Goal: Obtain resource: Download file/media

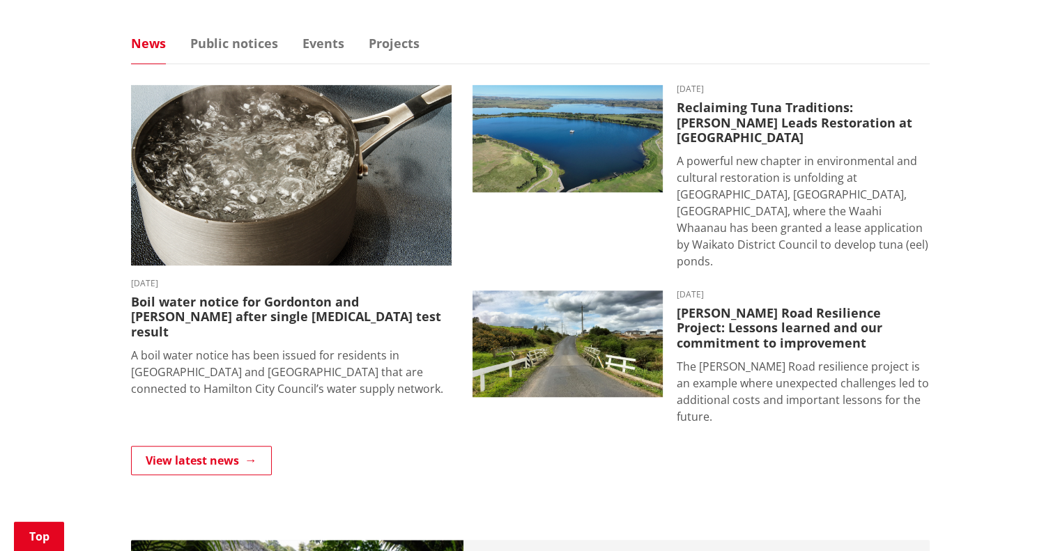
scroll to position [975, 0]
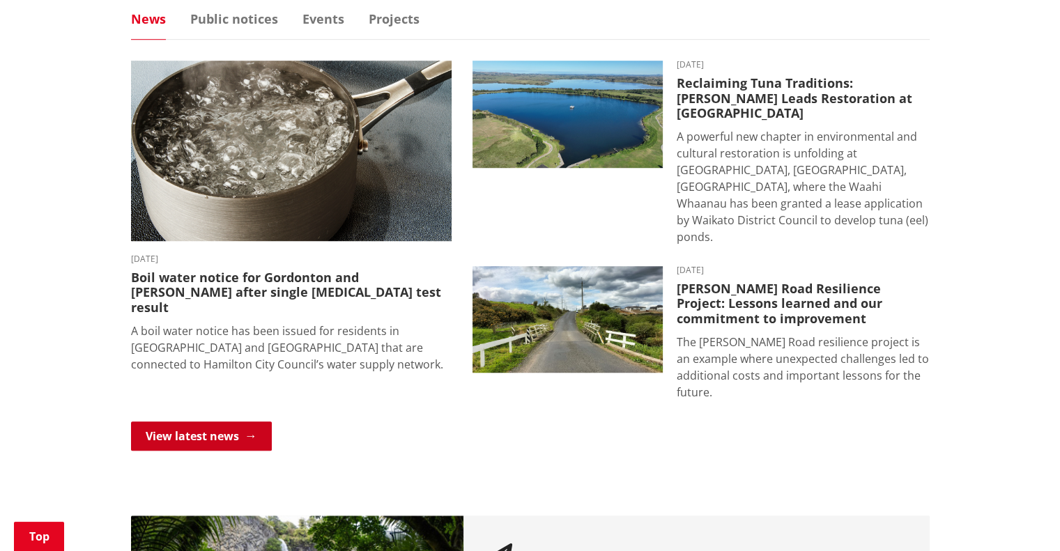
click at [212, 421] on link "View latest news" at bounding box center [201, 435] width 141 height 29
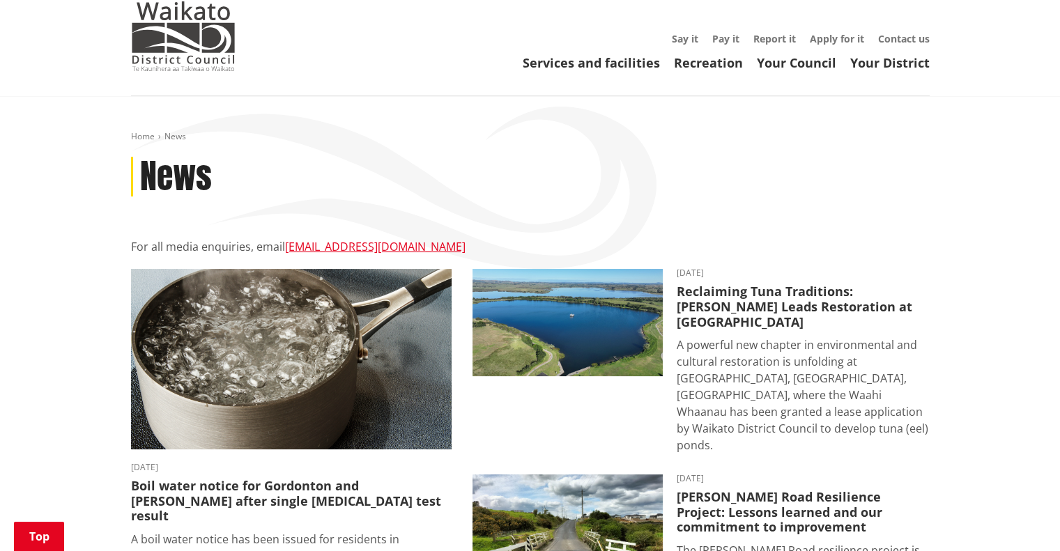
scroll to position [348, 0]
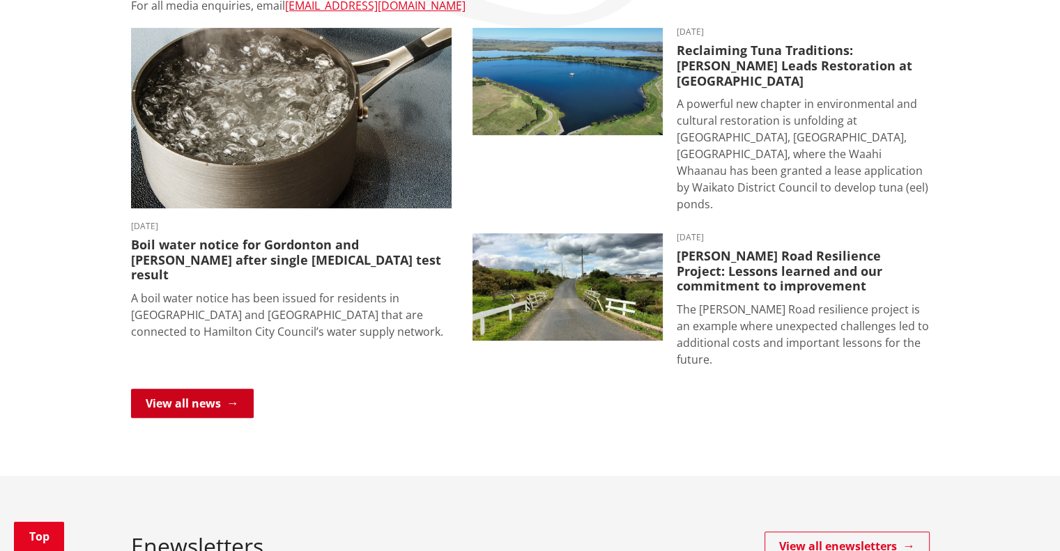
click at [214, 389] on link "View all news" at bounding box center [192, 403] width 123 height 29
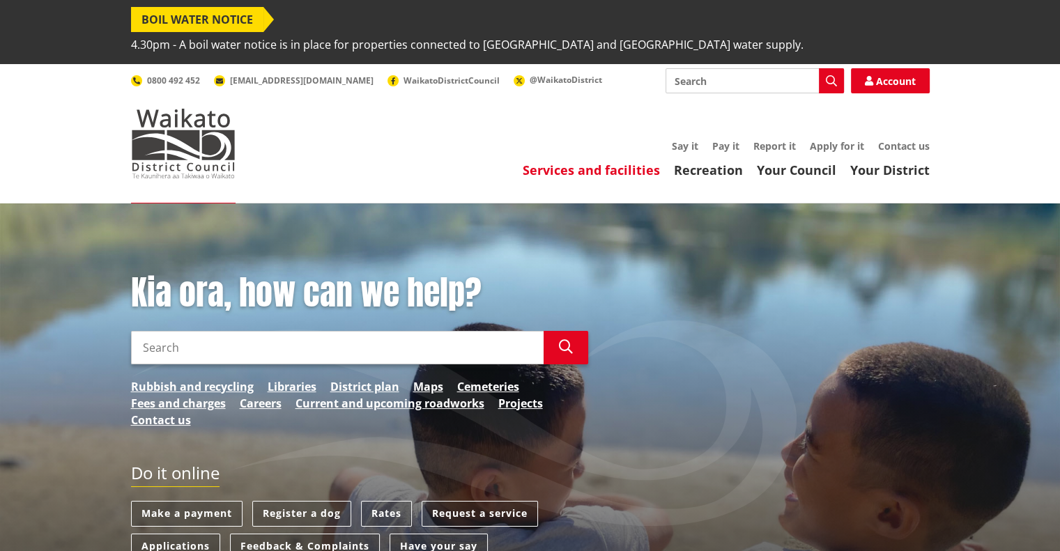
click at [617, 162] on link "Services and facilities" at bounding box center [590, 170] width 137 height 17
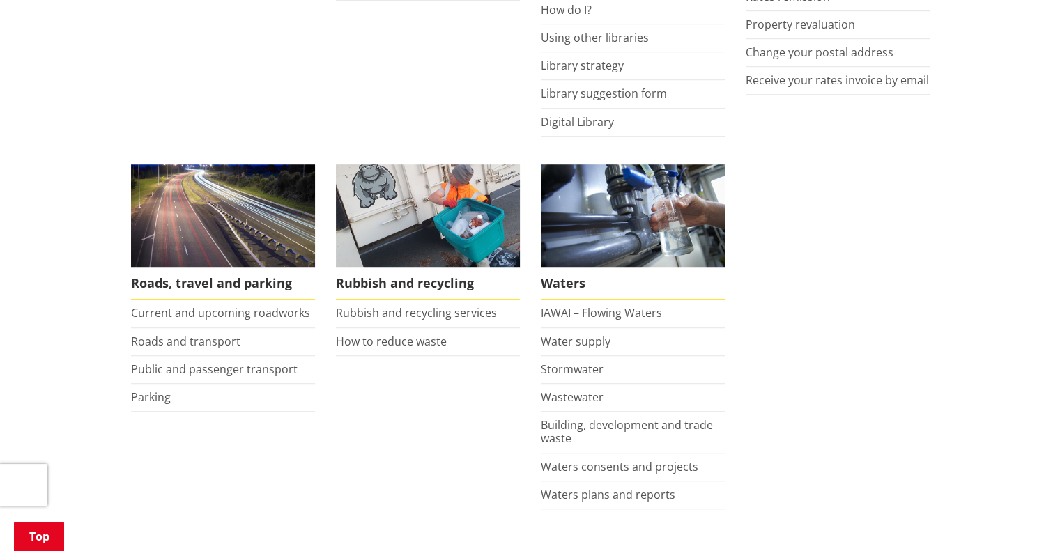
scroll to position [975, 0]
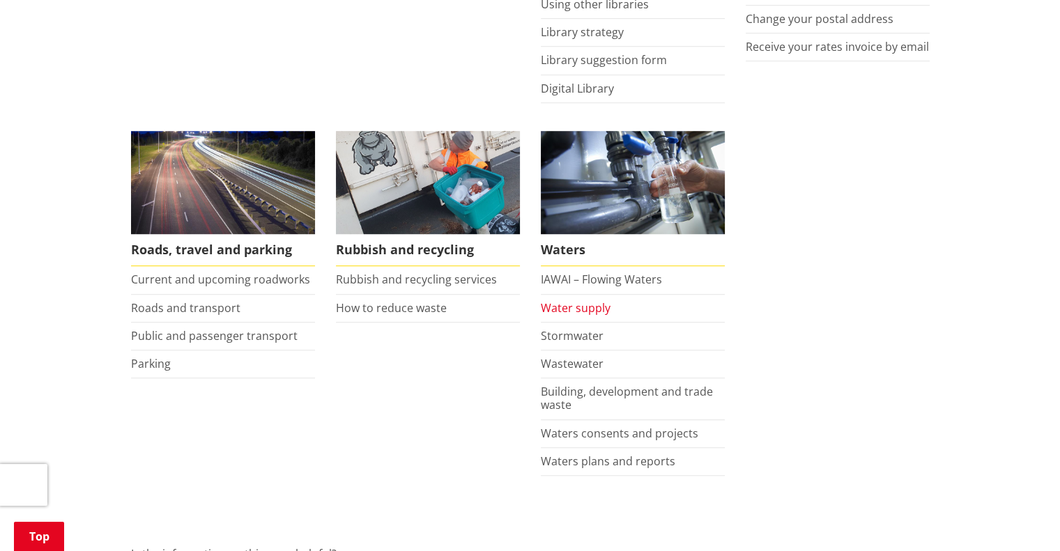
click at [561, 300] on link "Water supply" at bounding box center [576, 307] width 70 height 15
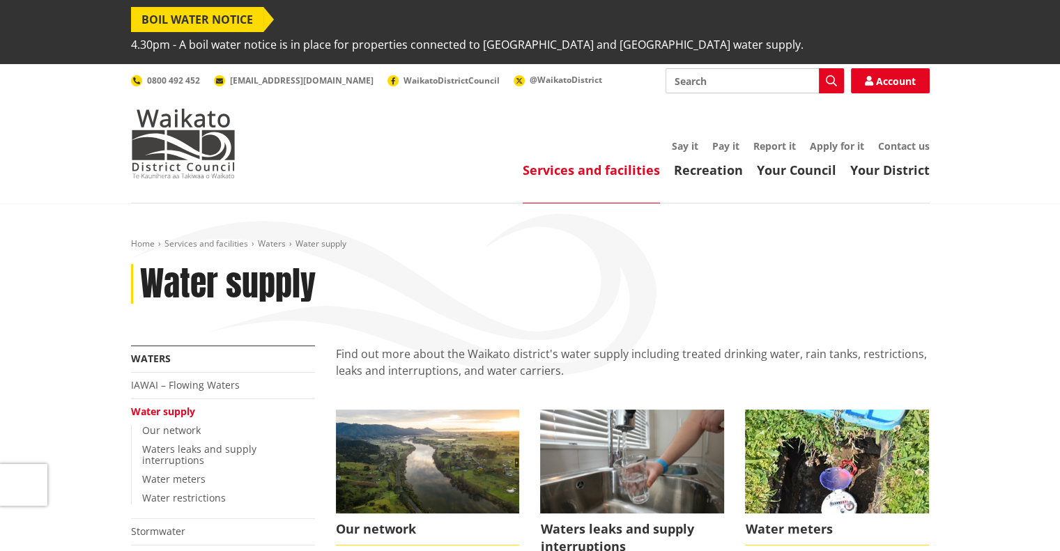
click at [687, 68] on input "Search" at bounding box center [754, 80] width 178 height 25
type input "filling stations"
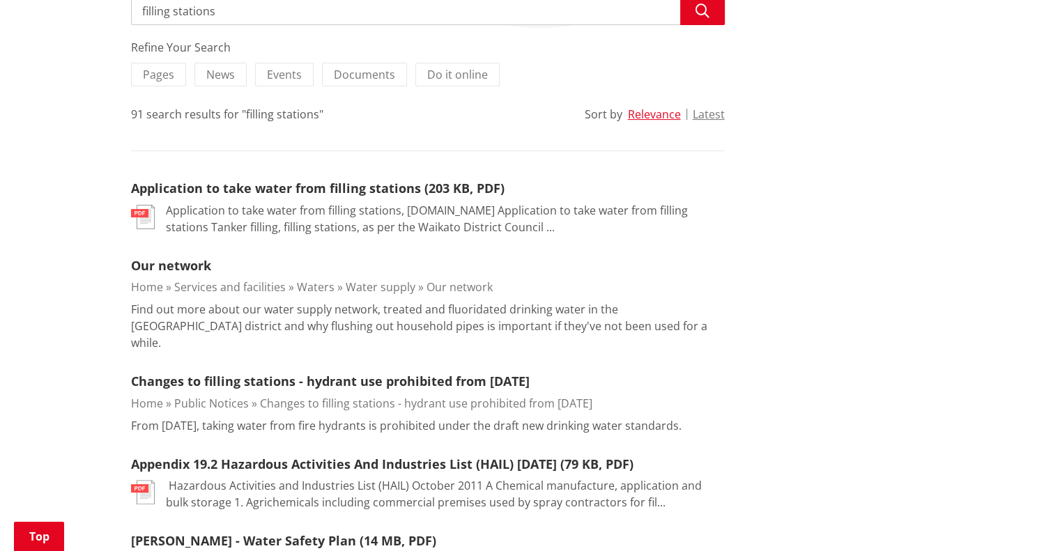
scroll to position [348, 0]
click at [248, 180] on link "Application to take water from filling stations (203 KB, PDF)" at bounding box center [317, 188] width 373 height 17
